Goal: Transaction & Acquisition: Purchase product/service

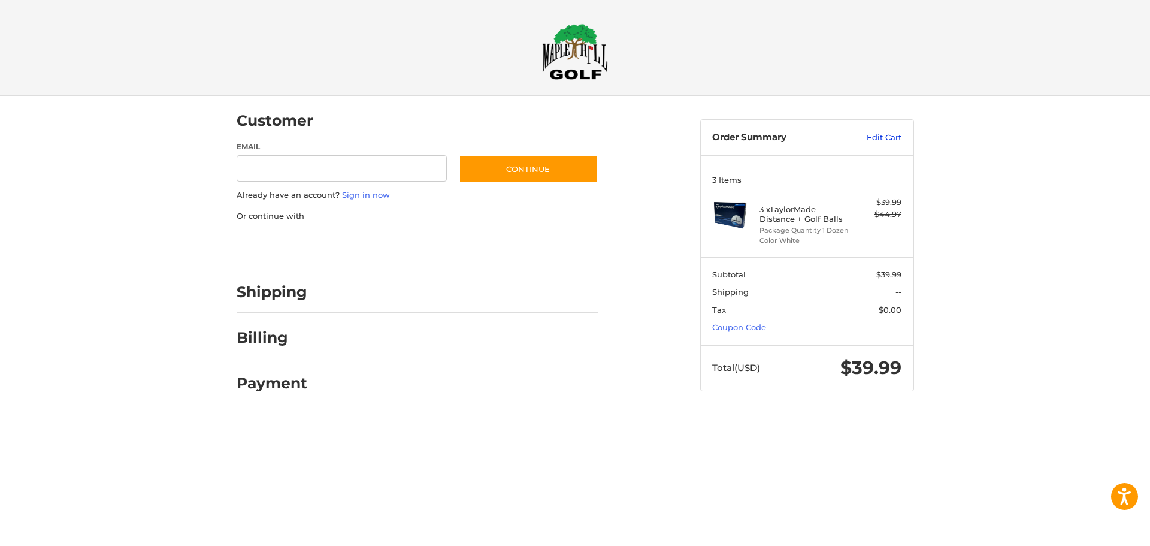
click at [887, 137] on link "Edit Cart" at bounding box center [871, 138] width 60 height 12
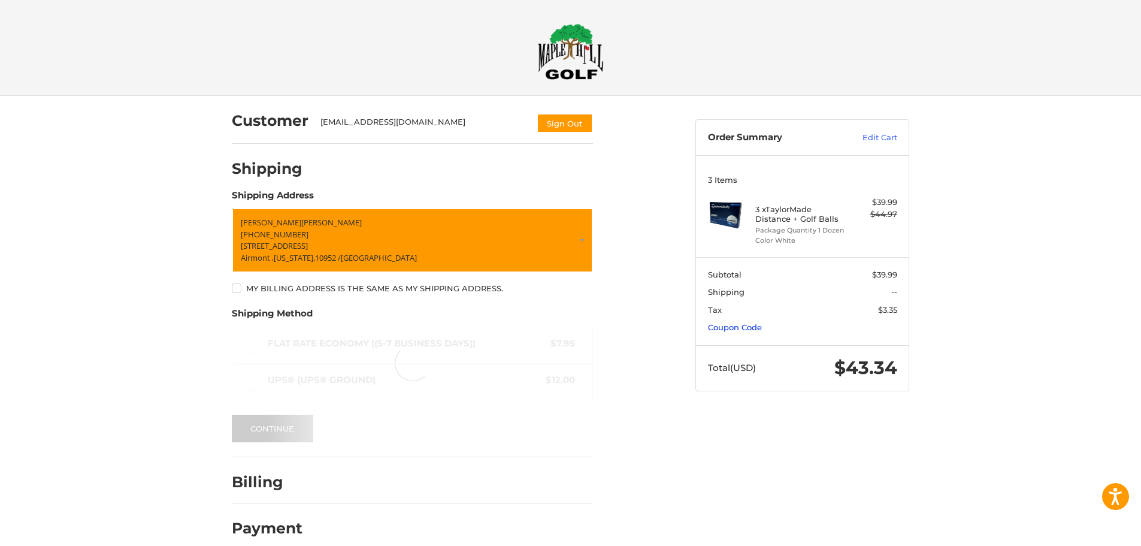
click at [720, 325] on link "Coupon Code" at bounding box center [735, 327] width 54 height 10
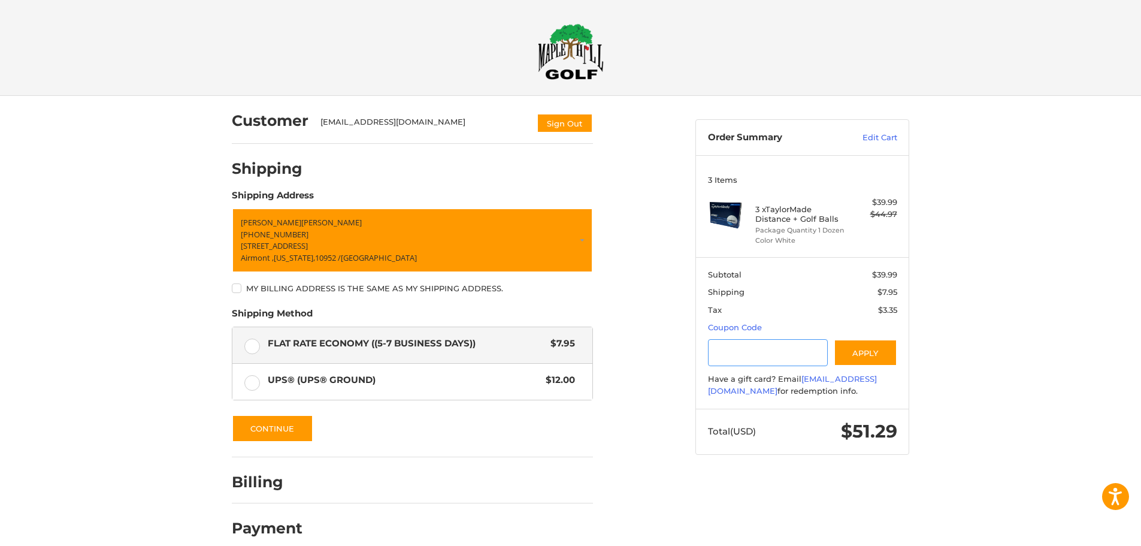
click at [746, 355] on input "Gift Certificate or Coupon Code" at bounding box center [768, 352] width 120 height 27
paste input "*********"
type input "*********"
drag, startPoint x: 865, startPoint y: 352, endPoint x: 901, endPoint y: 349, distance: 36.0
click at [867, 352] on button "Apply" at bounding box center [865, 352] width 63 height 27
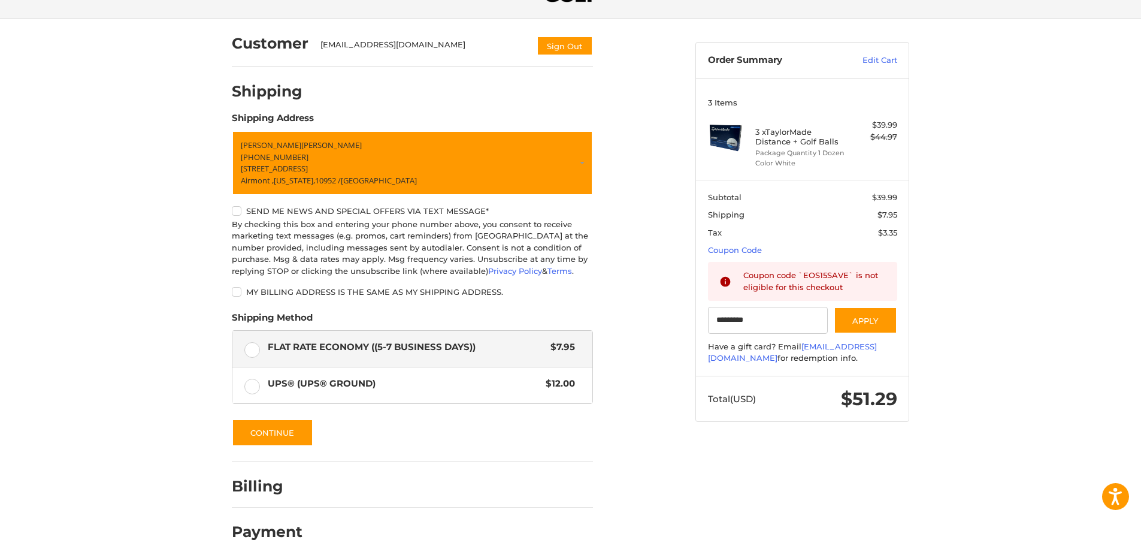
scroll to position [95, 0]
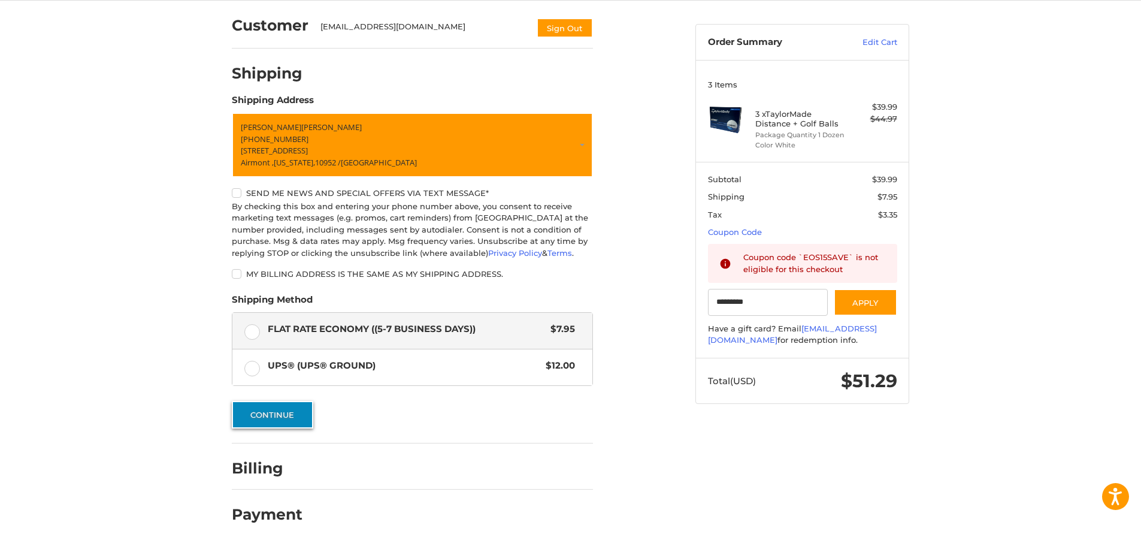
click at [265, 411] on button "Continue" at bounding box center [272, 415] width 81 height 28
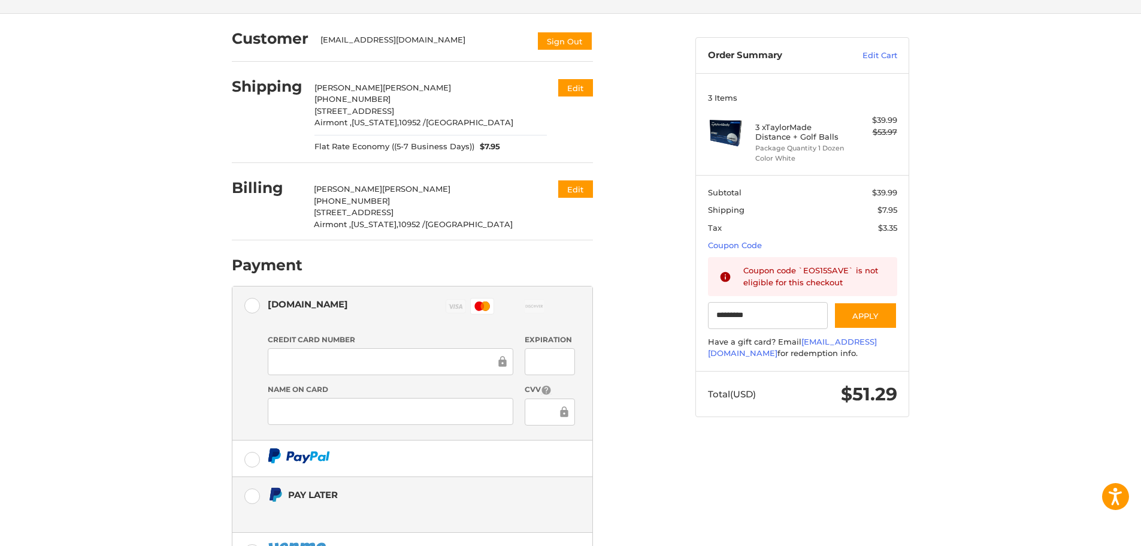
scroll to position [180, 0]
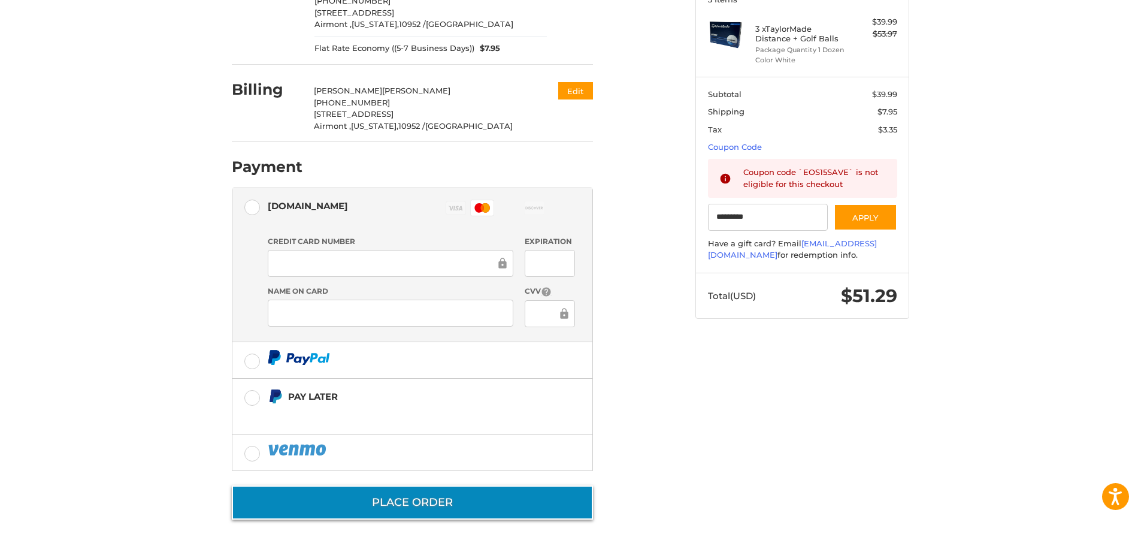
click at [432, 502] on button "Place Order" at bounding box center [412, 502] width 361 height 34
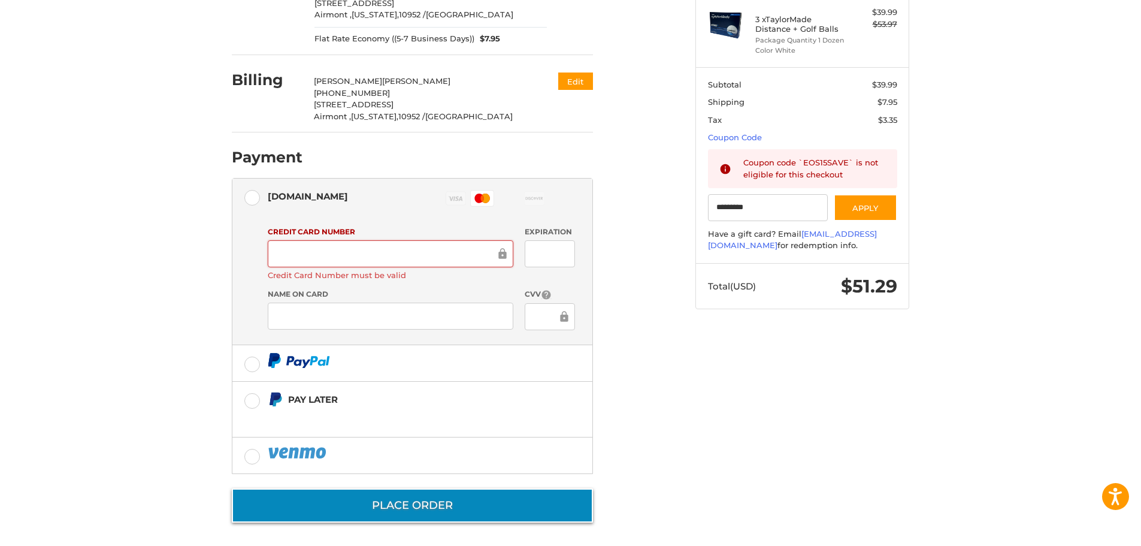
scroll to position [193, 0]
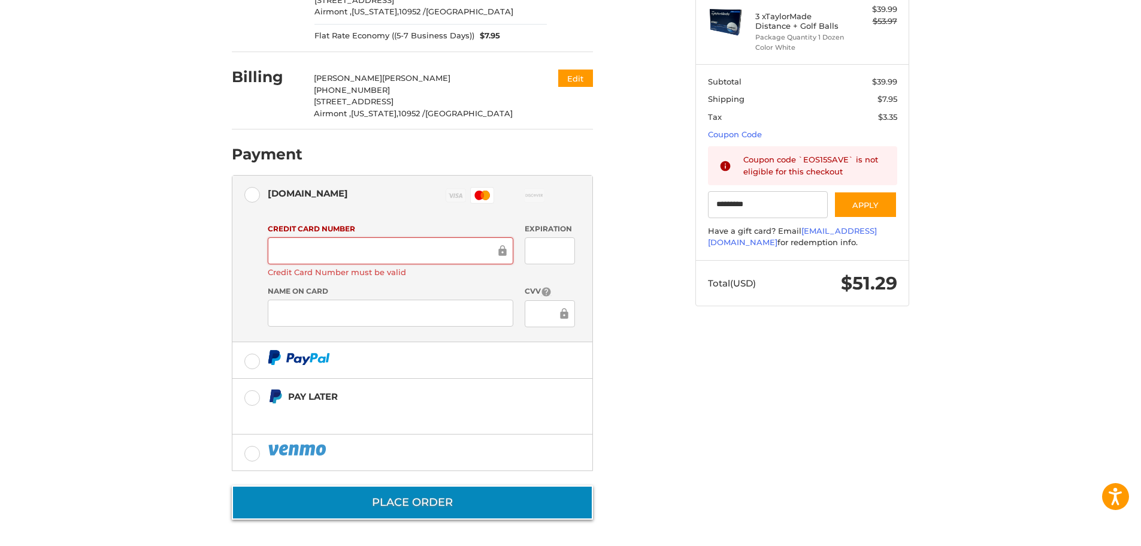
click at [382, 504] on button "Place Order" at bounding box center [412, 502] width 361 height 34
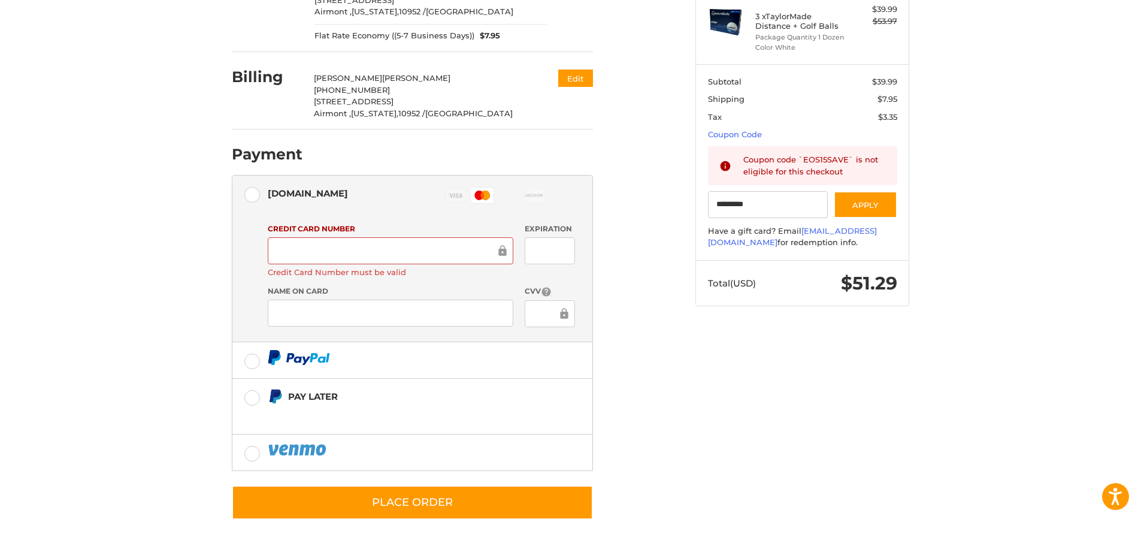
scroll to position [180, 0]
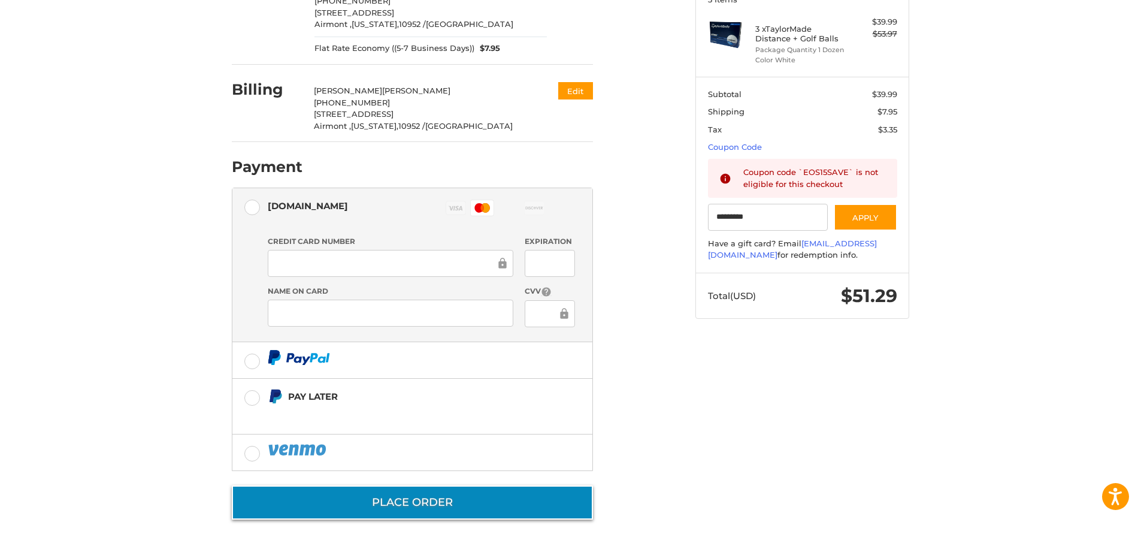
click at [346, 481] on form "Payment Methods Authorize.net Authorize.net Visa Master Amex Discover Diners Cl…" at bounding box center [412, 353] width 361 height 332
click at [363, 519] on button "Place Order" at bounding box center [412, 502] width 361 height 34
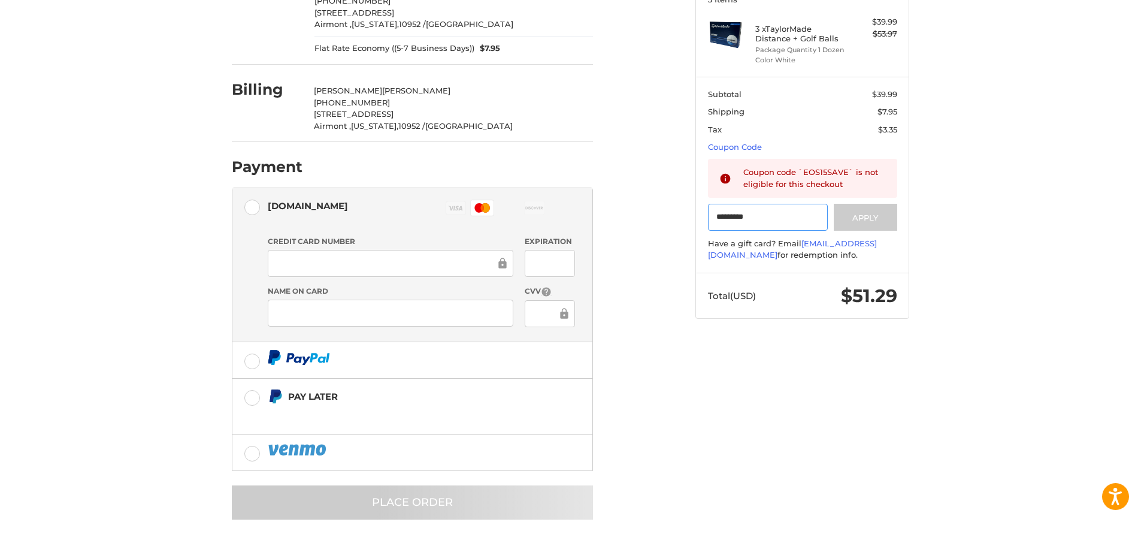
drag, startPoint x: 767, startPoint y: 217, endPoint x: 628, endPoint y: 218, distance: 139.5
click at [628, 218] on div "Customer greenhut75@yahoo.com Sign Out Shipping Sean Greenhut 201-401-1499 17 E…" at bounding box center [570, 230] width 719 height 629
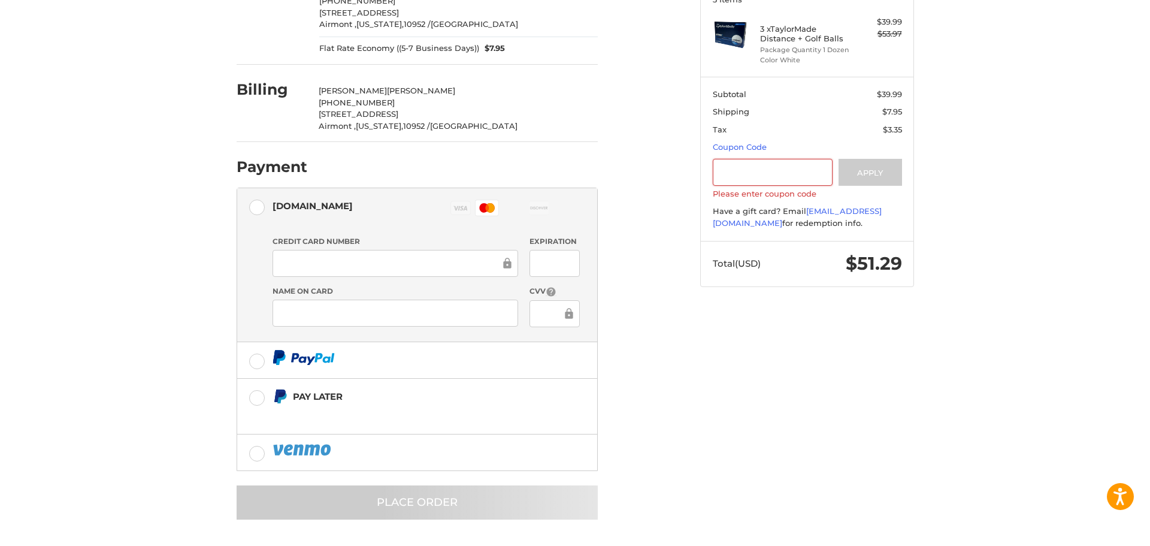
scroll to position [0, 0]
